Goal: Information Seeking & Learning: Understand process/instructions

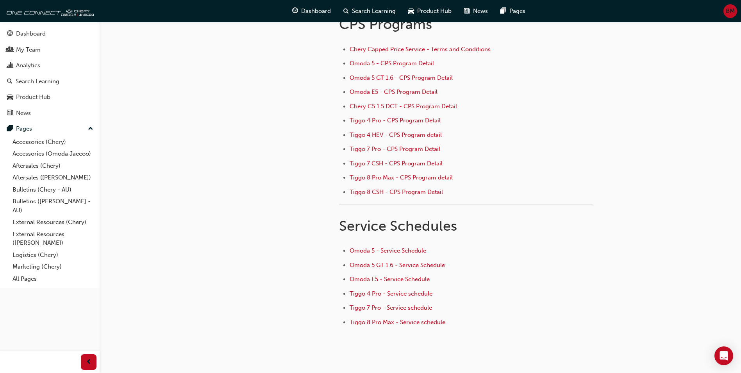
scroll to position [78, 0]
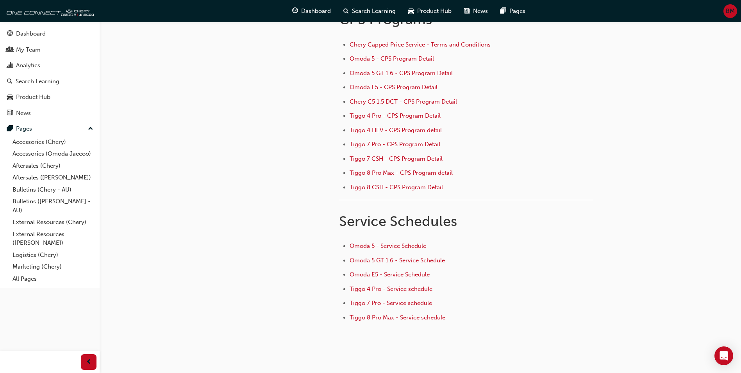
drag, startPoint x: 396, startPoint y: 296, endPoint x: 397, endPoint y: 300, distance: 4.8
click at [396, 296] on ul "Omoda 5 - Service Schedule Omoda 5 GT 1.6 - Service Schedule Omoda E5 - Service…" at bounding box center [466, 282] width 254 height 83
click at [397, 305] on span "Tiggo 7 Pro - Service schedule" at bounding box center [391, 302] width 82 height 7
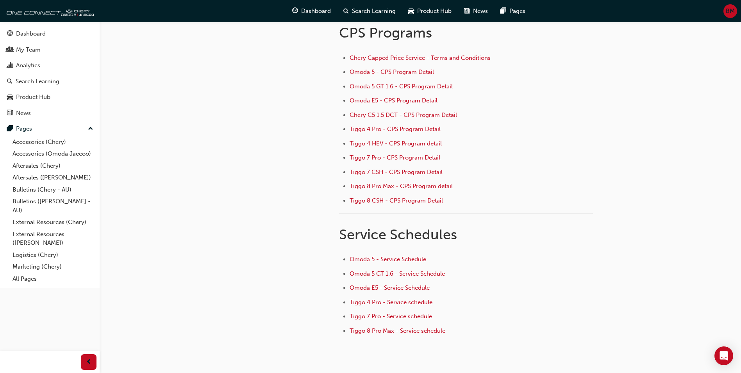
scroll to position [78, 0]
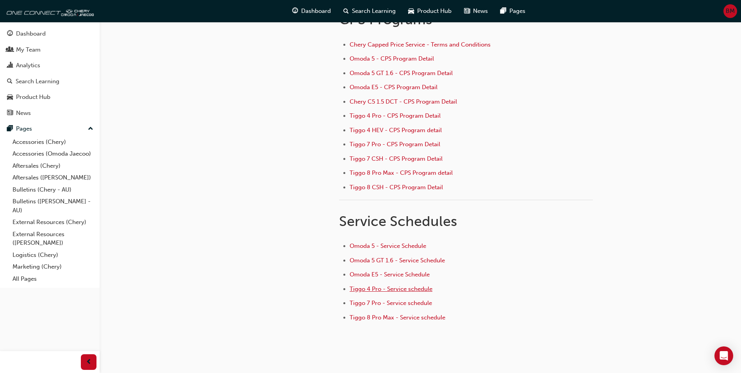
click at [394, 289] on span "Tiggo 4 Pro - Service schedule" at bounding box center [391, 288] width 83 height 7
